Goal: Information Seeking & Learning: Learn about a topic

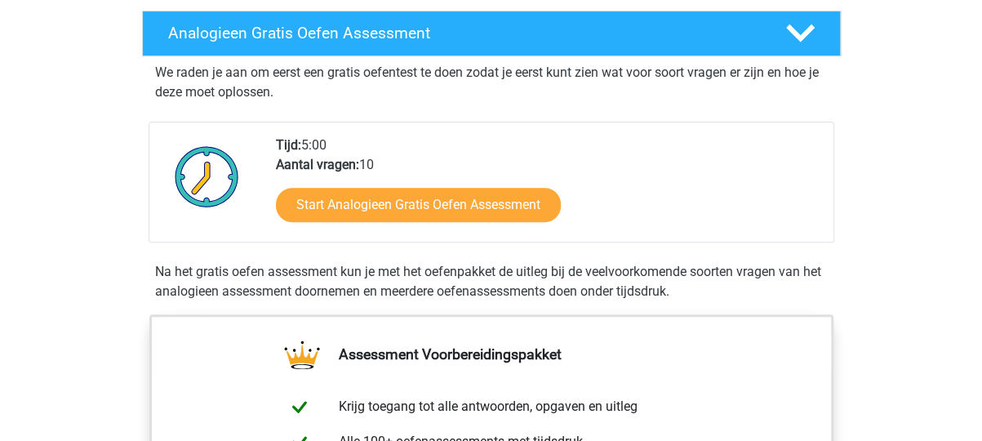
scroll to position [347, 0]
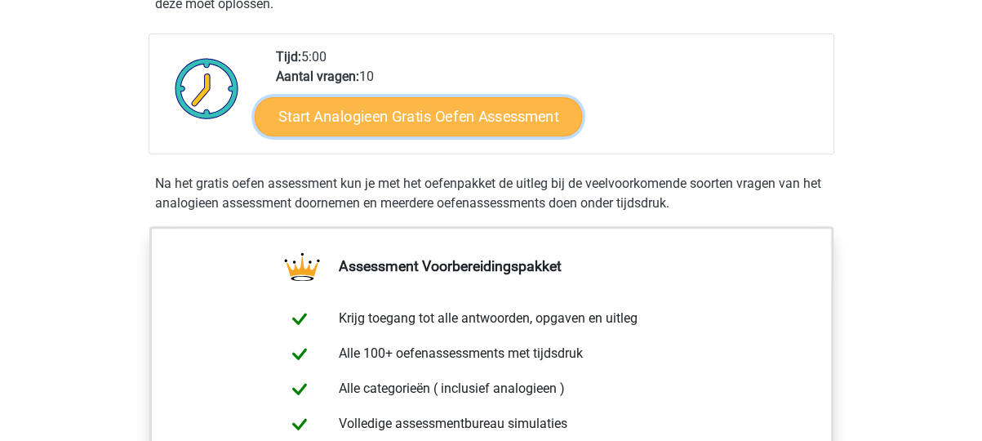
click at [472, 106] on link "Start Analogieen Gratis Oefen Assessment" at bounding box center [418, 115] width 327 height 39
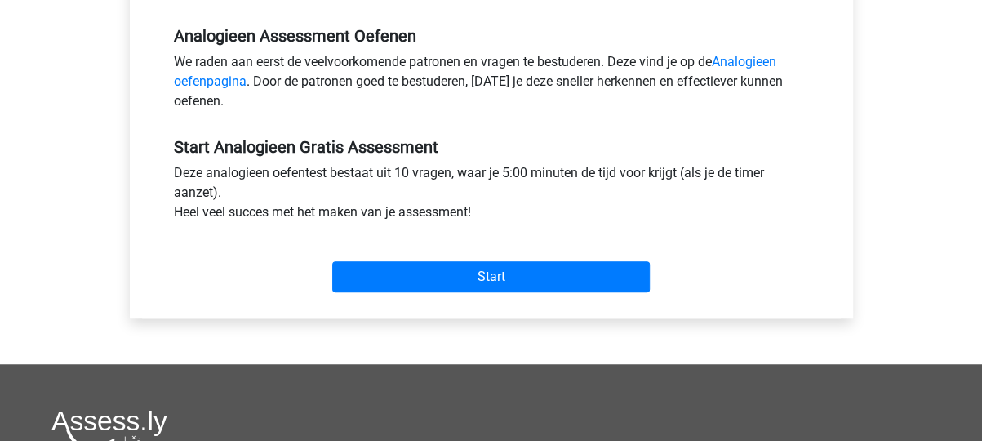
scroll to position [521, 0]
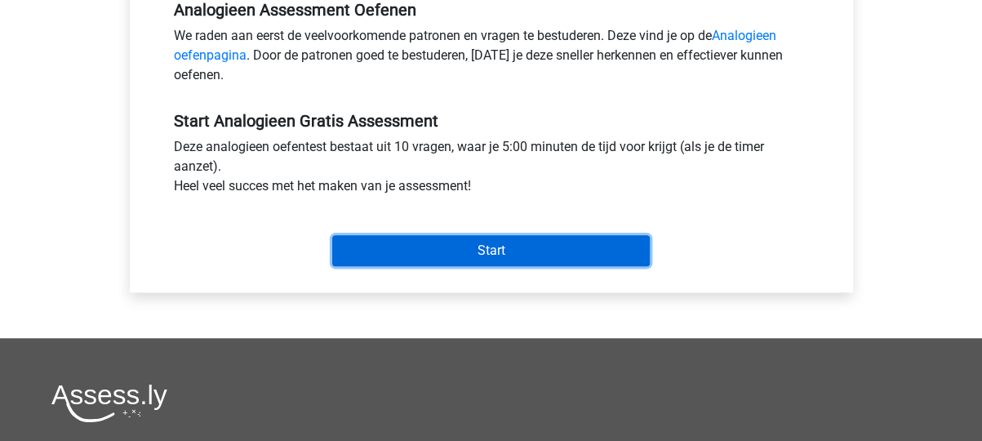
click at [487, 245] on input "Start" at bounding box center [490, 250] width 317 height 31
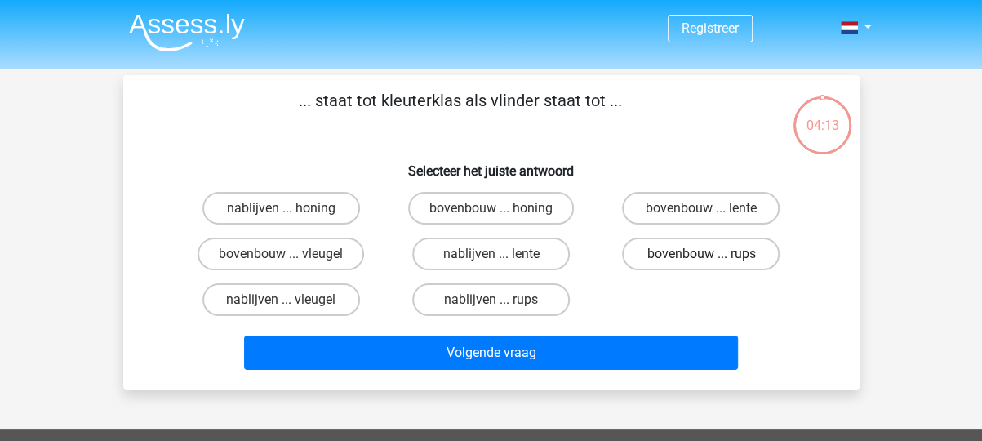
click at [689, 254] on label "bovenbouw ... rups" at bounding box center [700, 253] width 157 height 33
click at [701, 254] on input "bovenbouw ... rups" at bounding box center [706, 259] width 11 height 11
radio input "true"
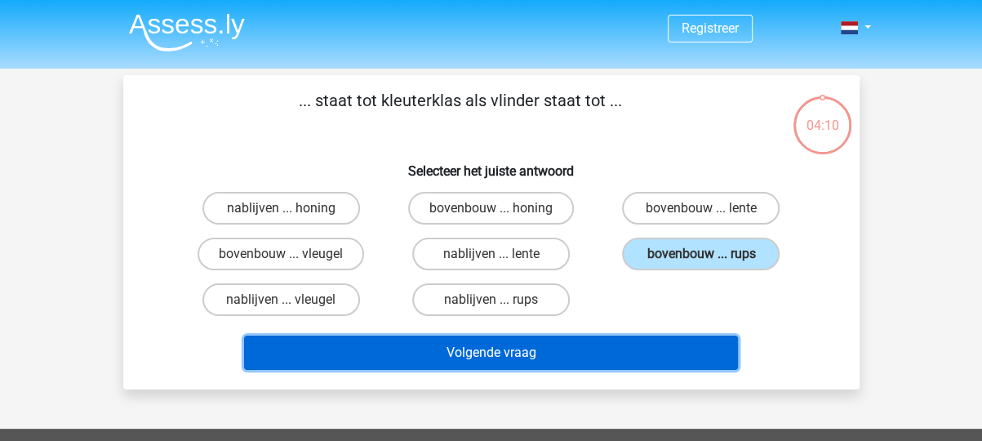
click at [527, 354] on button "Volgende vraag" at bounding box center [491, 352] width 494 height 34
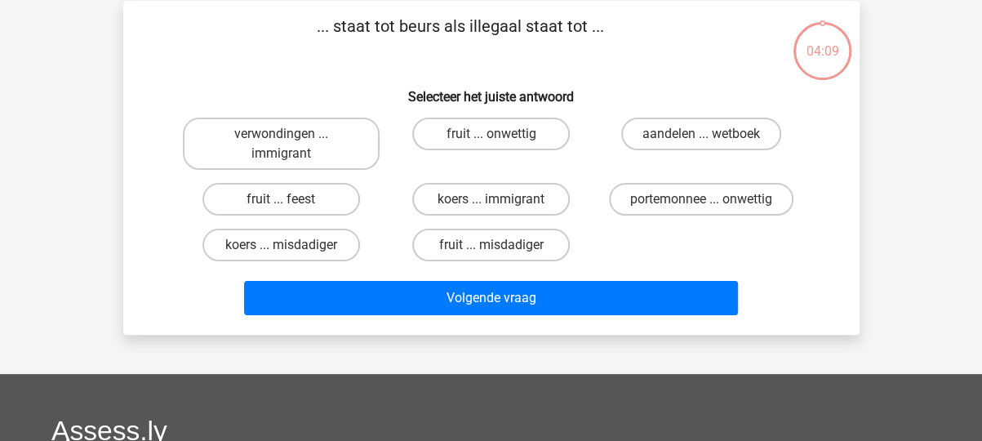
scroll to position [75, 0]
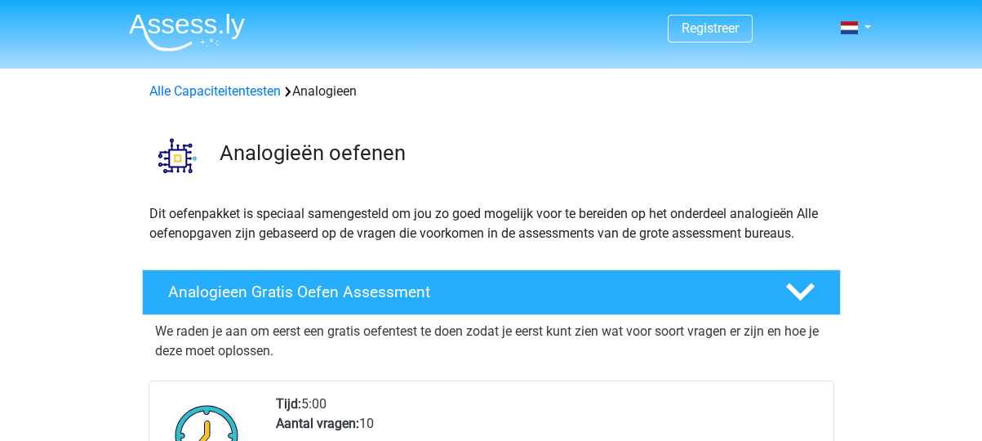
scroll to position [347, 0]
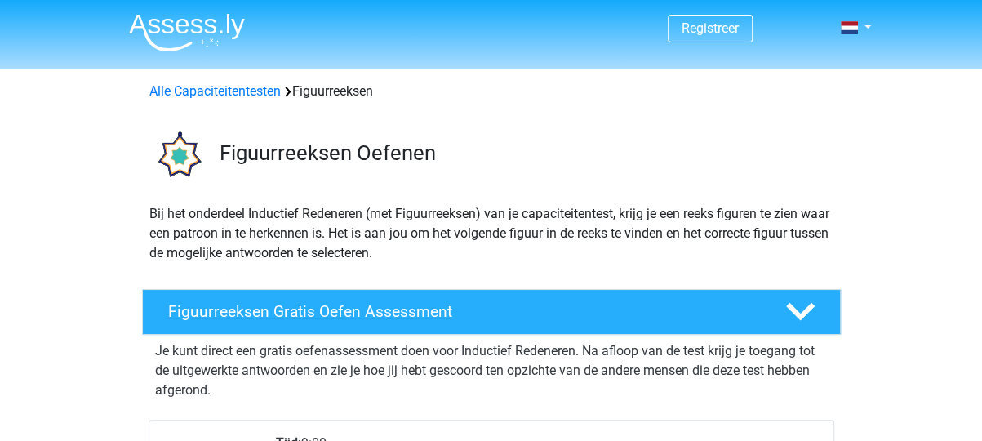
click at [323, 308] on h4 "Figuurreeksen Gratis Oefen Assessment" at bounding box center [463, 311] width 591 height 19
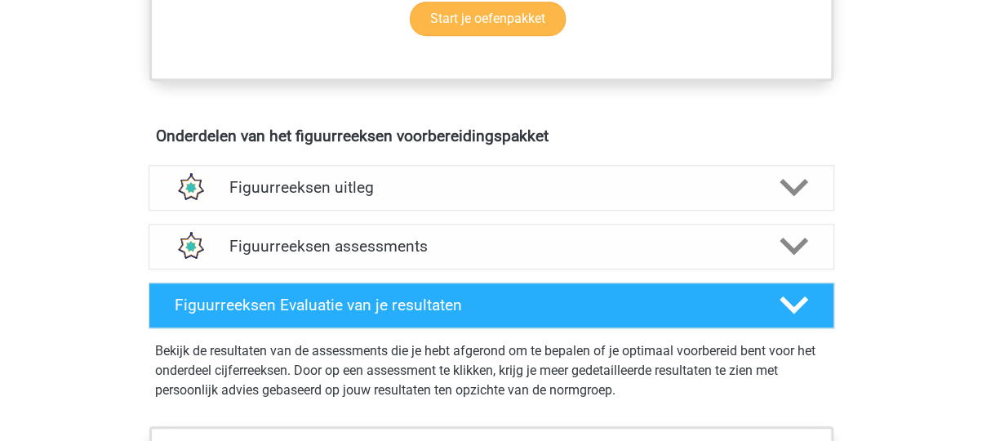
scroll to position [607, 0]
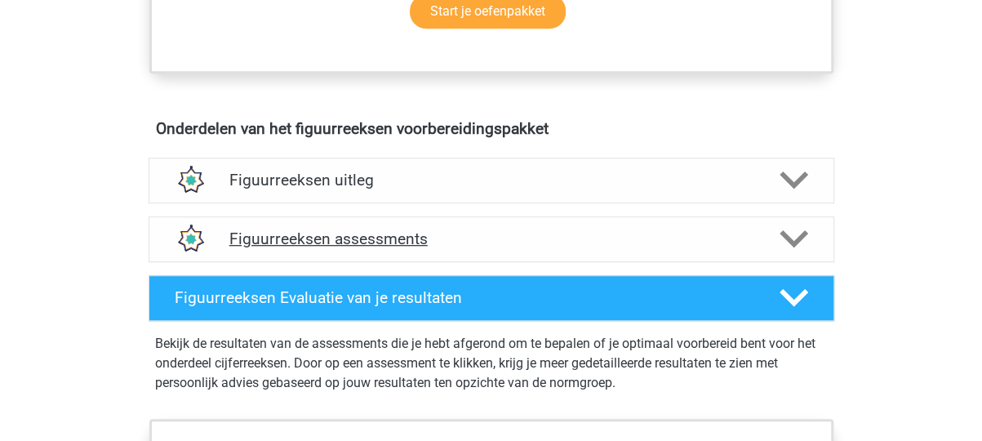
click at [365, 238] on h4 "Figuurreeksen assessments" at bounding box center [491, 238] width 524 height 19
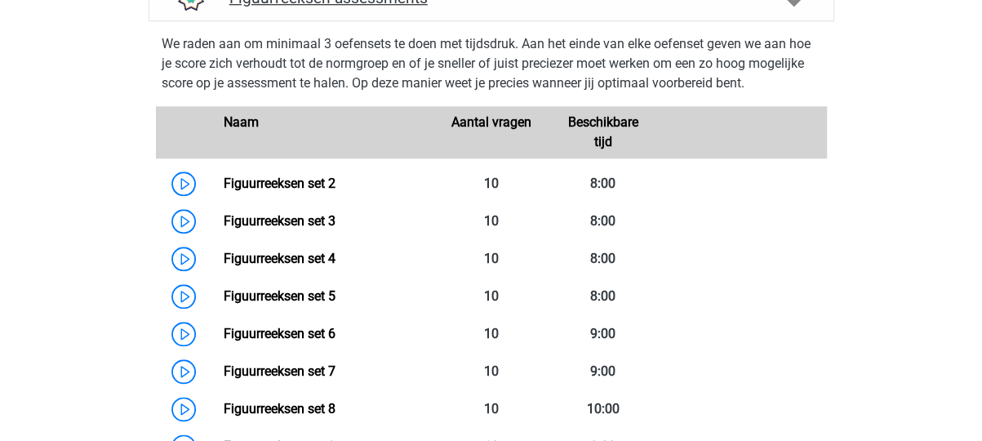
scroll to position [868, 0]
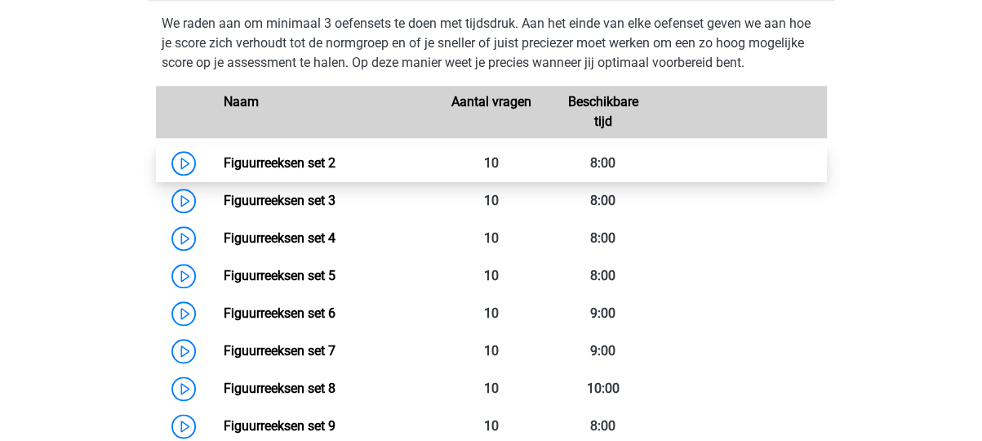
click at [243, 157] on link "Figuurreeksen set 2" at bounding box center [280, 163] width 112 height 16
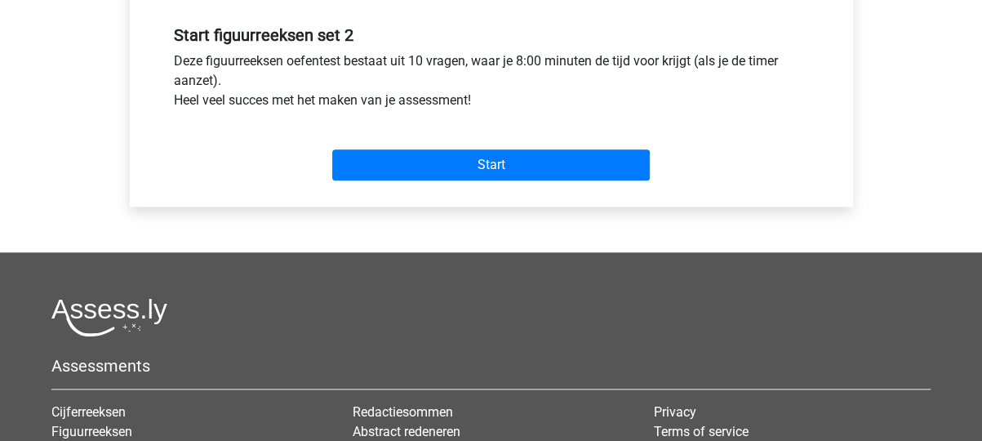
scroll to position [607, 0]
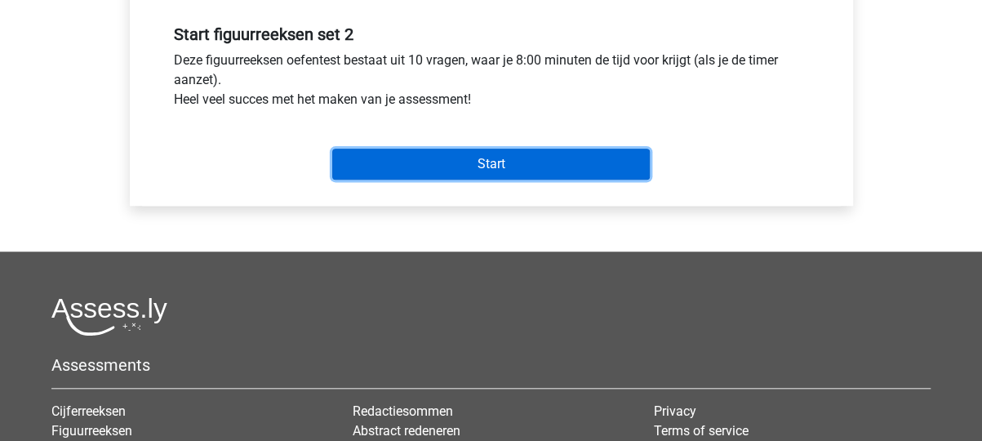
click at [474, 168] on input "Start" at bounding box center [490, 164] width 317 height 31
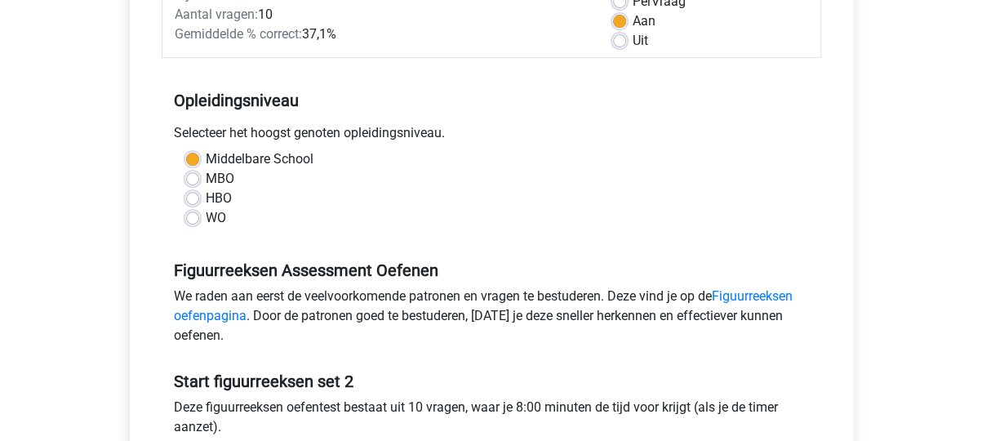
scroll to position [0, 0]
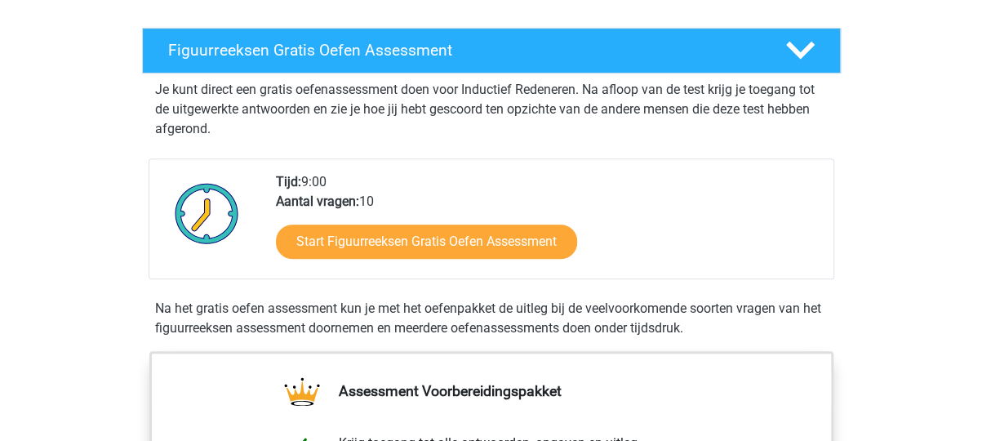
scroll to position [260, 0]
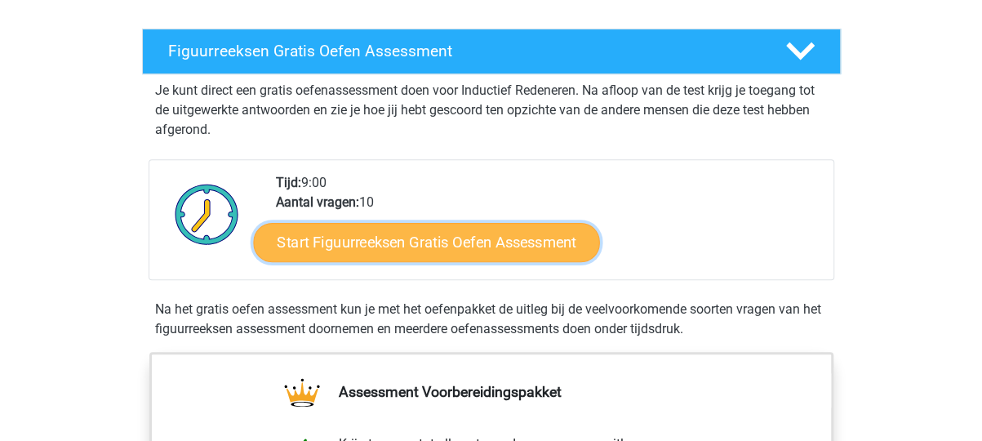
click at [494, 240] on link "Start Figuurreeksen Gratis Oefen Assessment" at bounding box center [426, 241] width 346 height 39
